Goal: Communication & Community: Connect with others

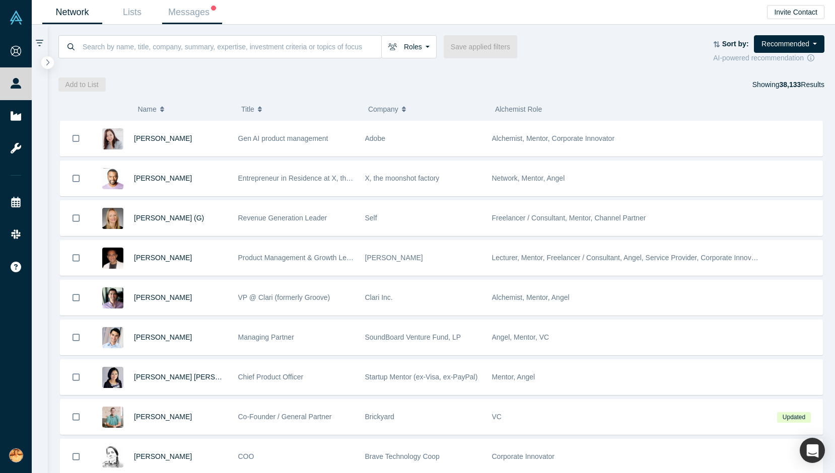
click at [189, 14] on link "Messages" at bounding box center [192, 13] width 60 height 24
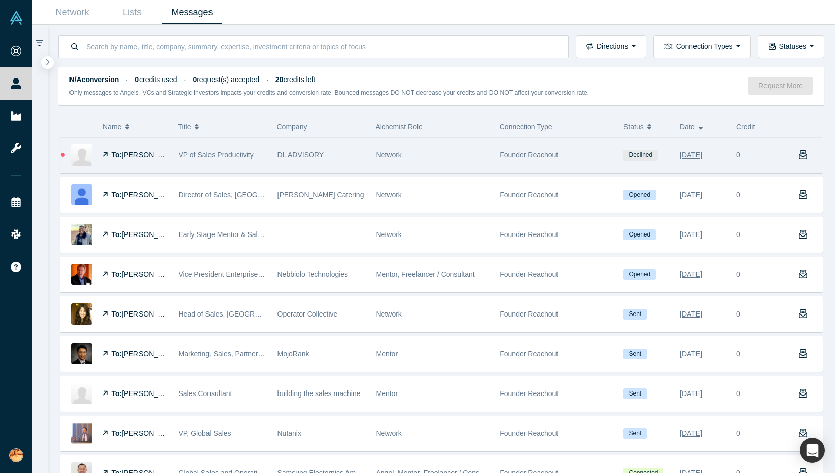
click at [221, 153] on span "VP of Sales Productivity" at bounding box center [216, 155] width 75 height 8
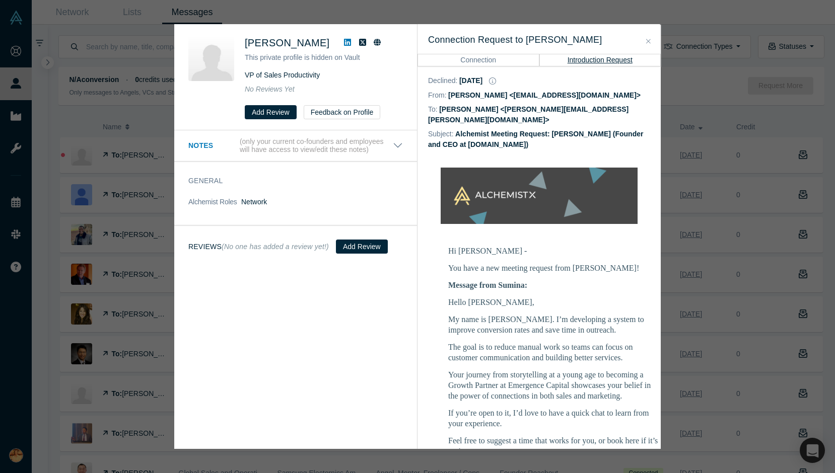
click at [646, 42] on icon "Close" at bounding box center [648, 41] width 5 height 7
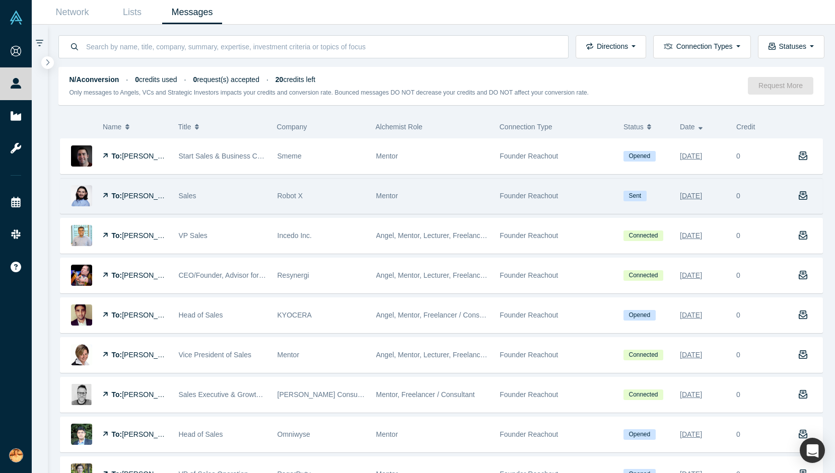
scroll to position [358, 0]
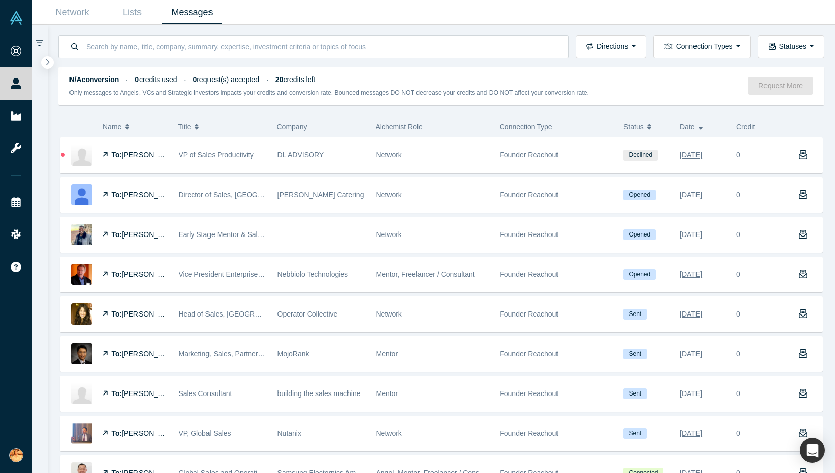
click at [50, 150] on div "Name Title Company Alchemist Role Connection Type Status Date Credit To: [PERSO…" at bounding box center [441, 291] width 787 height 364
